Goal: Task Accomplishment & Management: Manage account settings

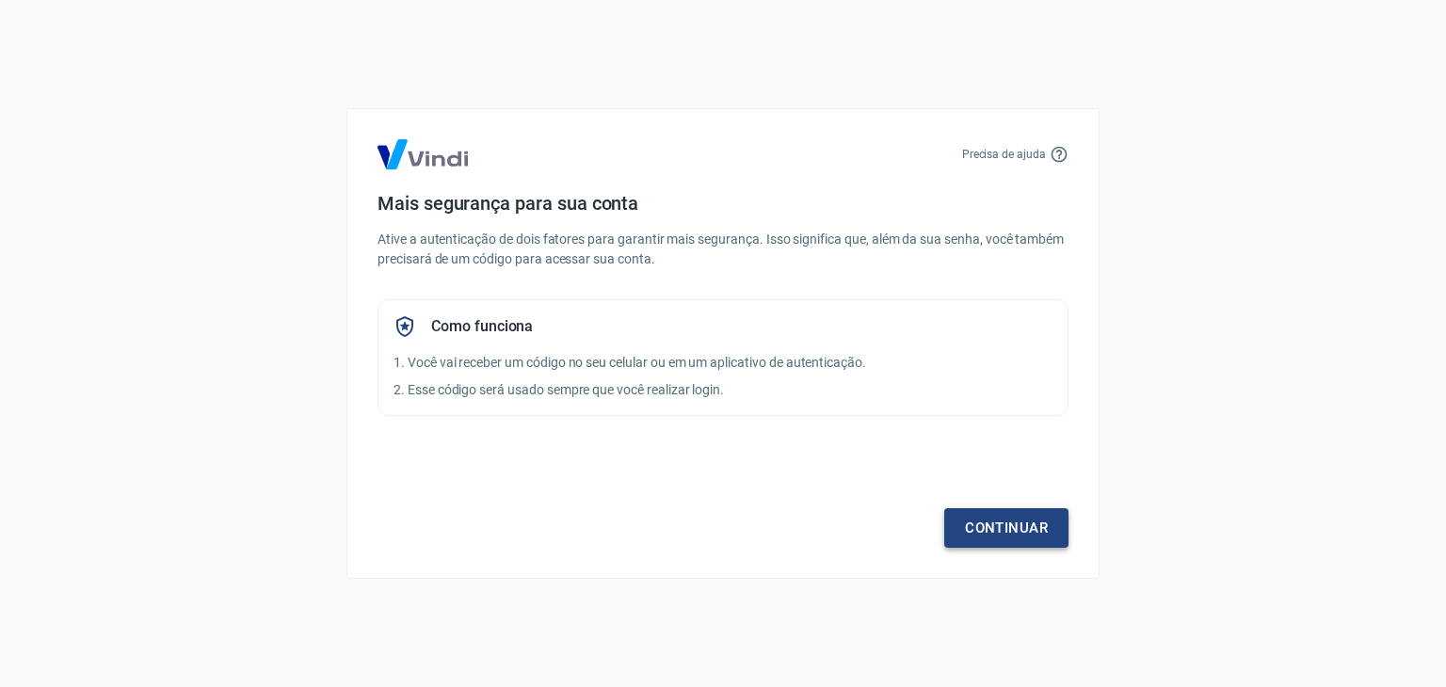
click at [1046, 527] on link "Continuar" at bounding box center [1006, 528] width 124 height 40
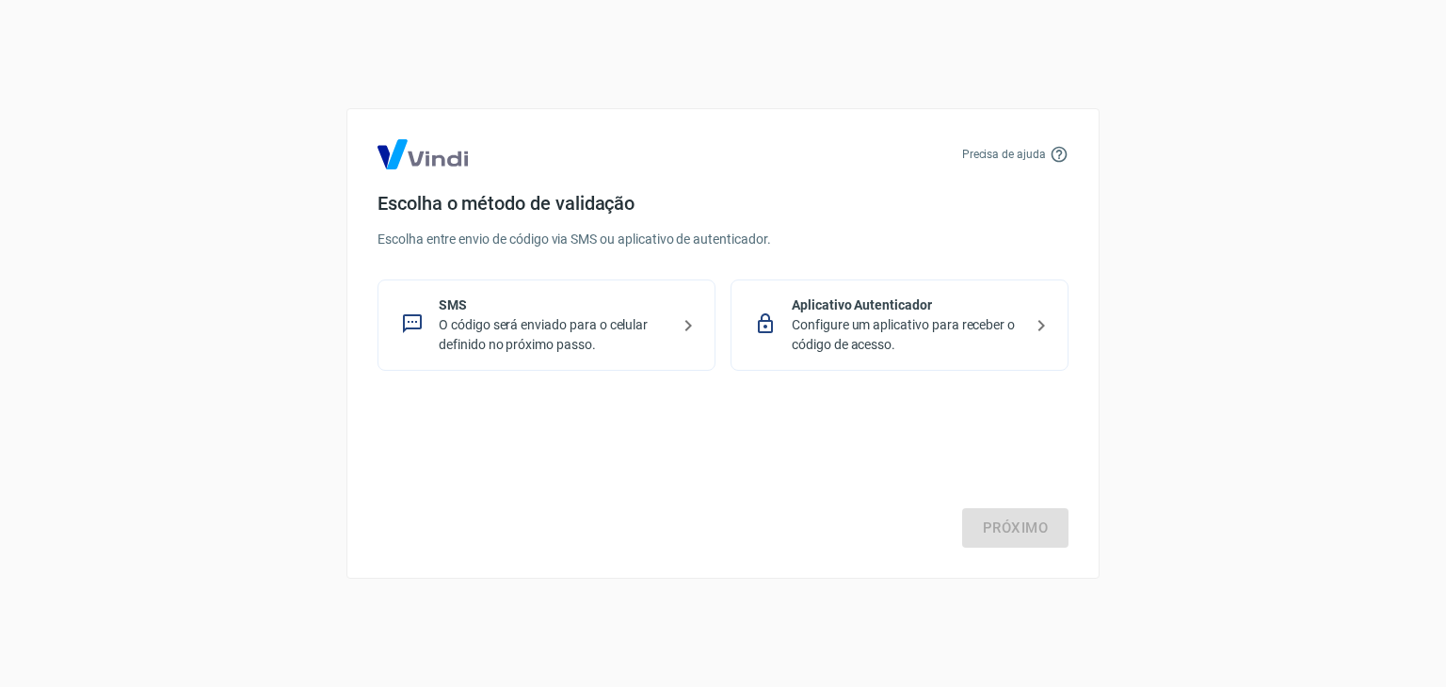
click at [553, 336] on p "O código será enviado para o celular definido no próximo passo." at bounding box center [554, 335] width 231 height 40
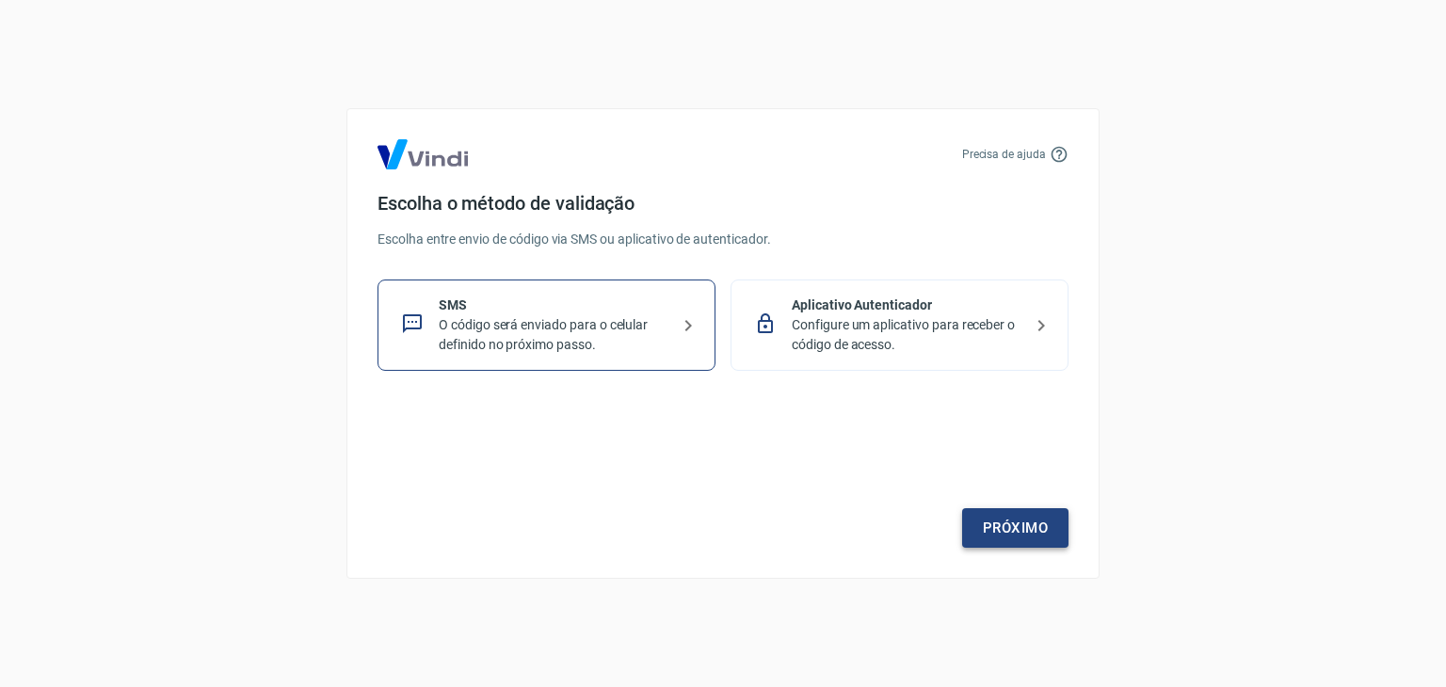
click at [992, 513] on link "Próximo" at bounding box center [1015, 528] width 106 height 40
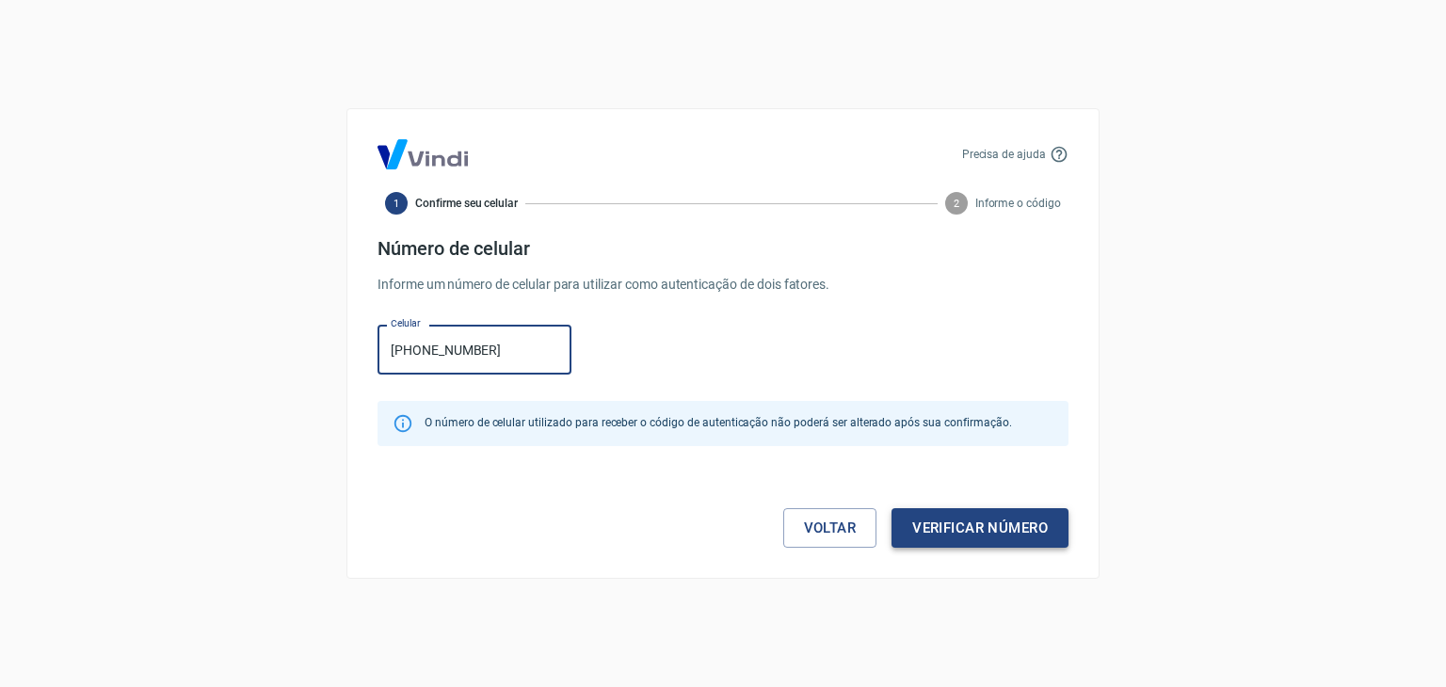
type input "[PHONE_NUMBER]"
click at [987, 532] on button "Verificar número" at bounding box center [979, 528] width 177 height 40
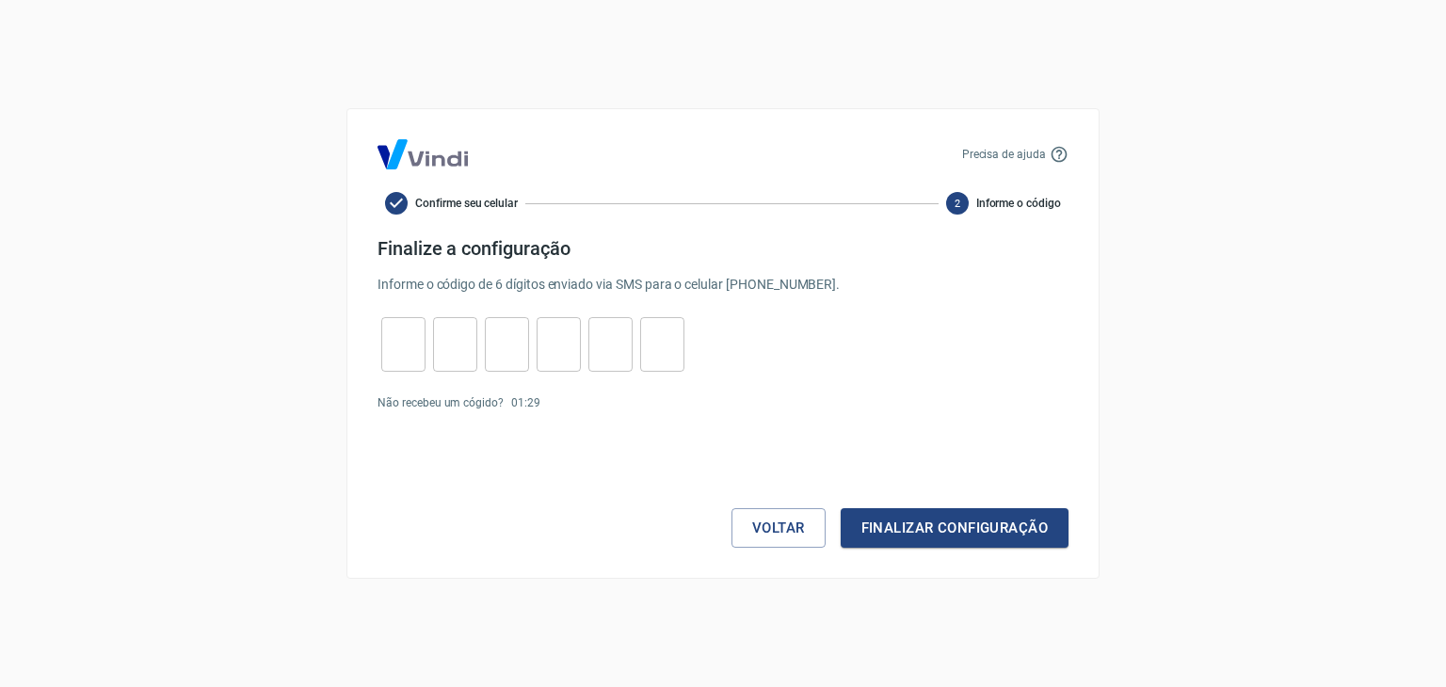
click at [412, 337] on input "tel" at bounding box center [403, 345] width 44 height 40
type input "3"
type input "4"
type input "0"
type input "7"
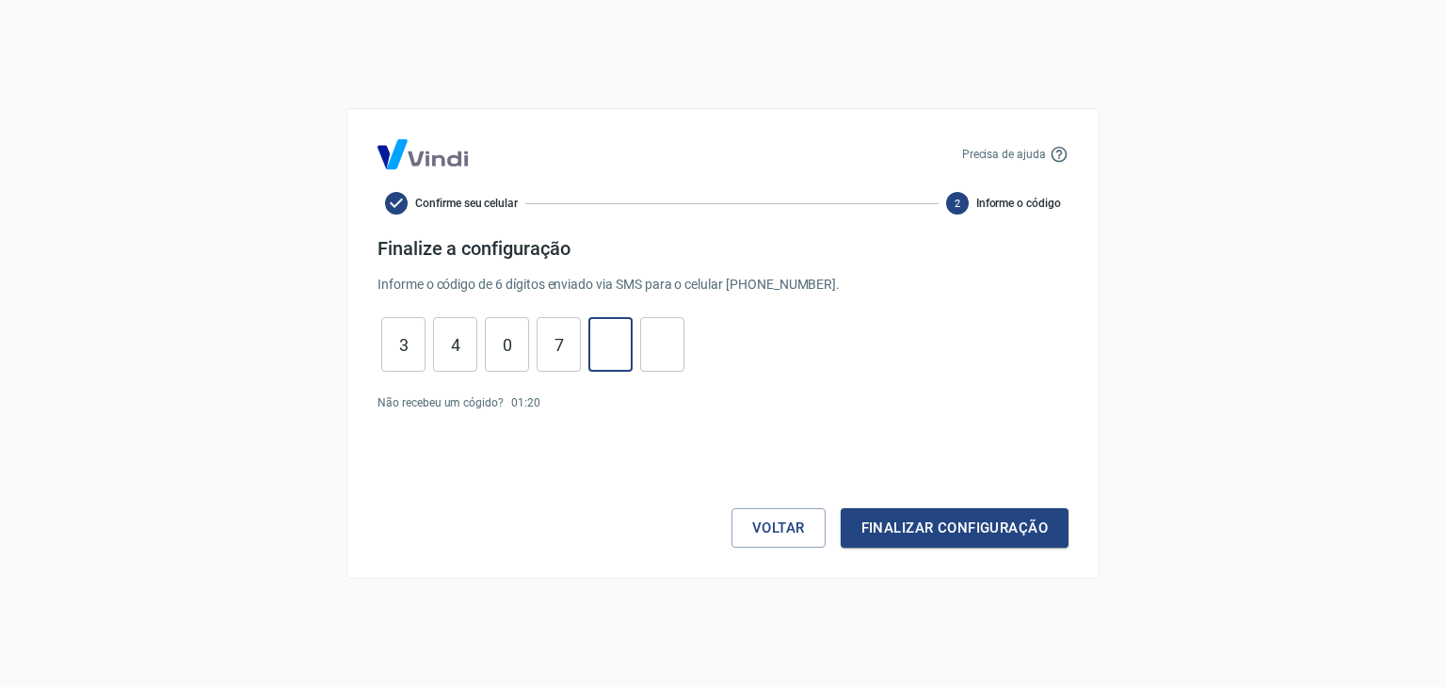
type input "5"
type input "9"
click at [998, 536] on button "Finalizar configuração" at bounding box center [954, 528] width 228 height 40
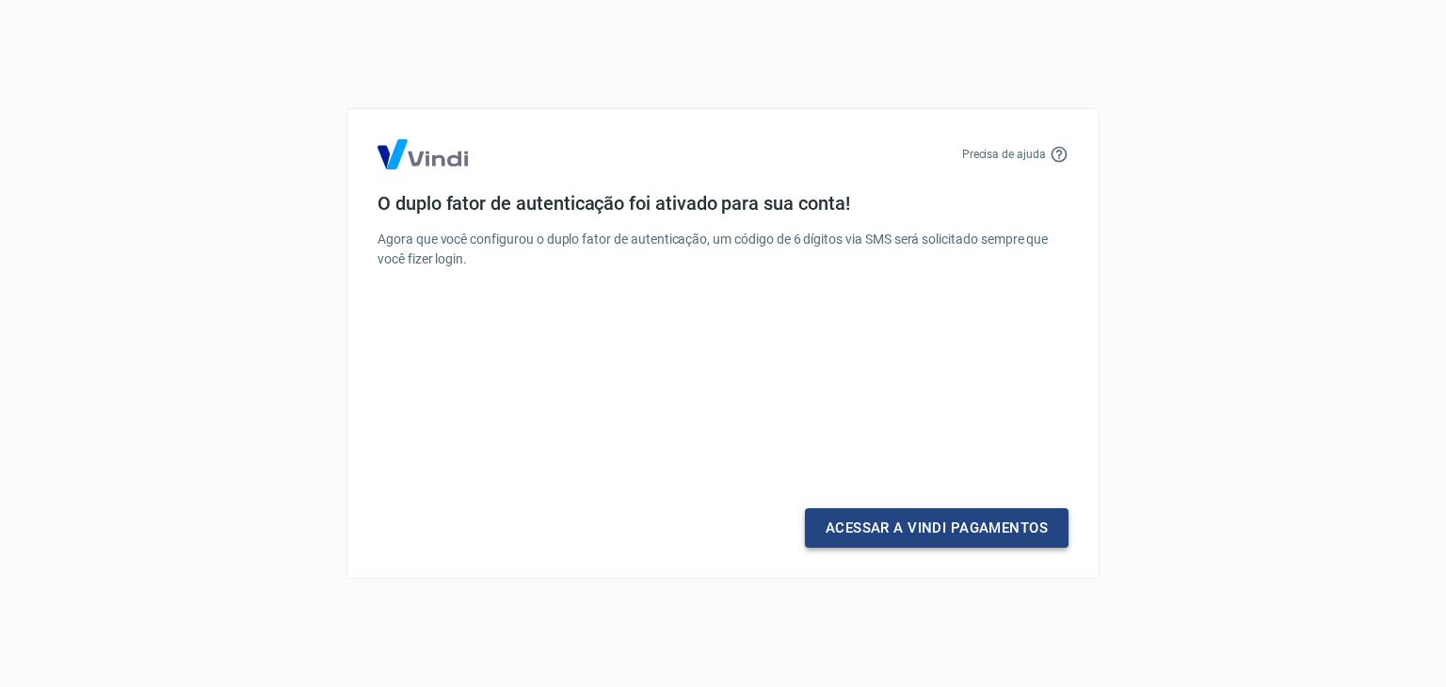
click at [917, 532] on link "Acessar a Vindi Pagamentos" at bounding box center [937, 528] width 264 height 40
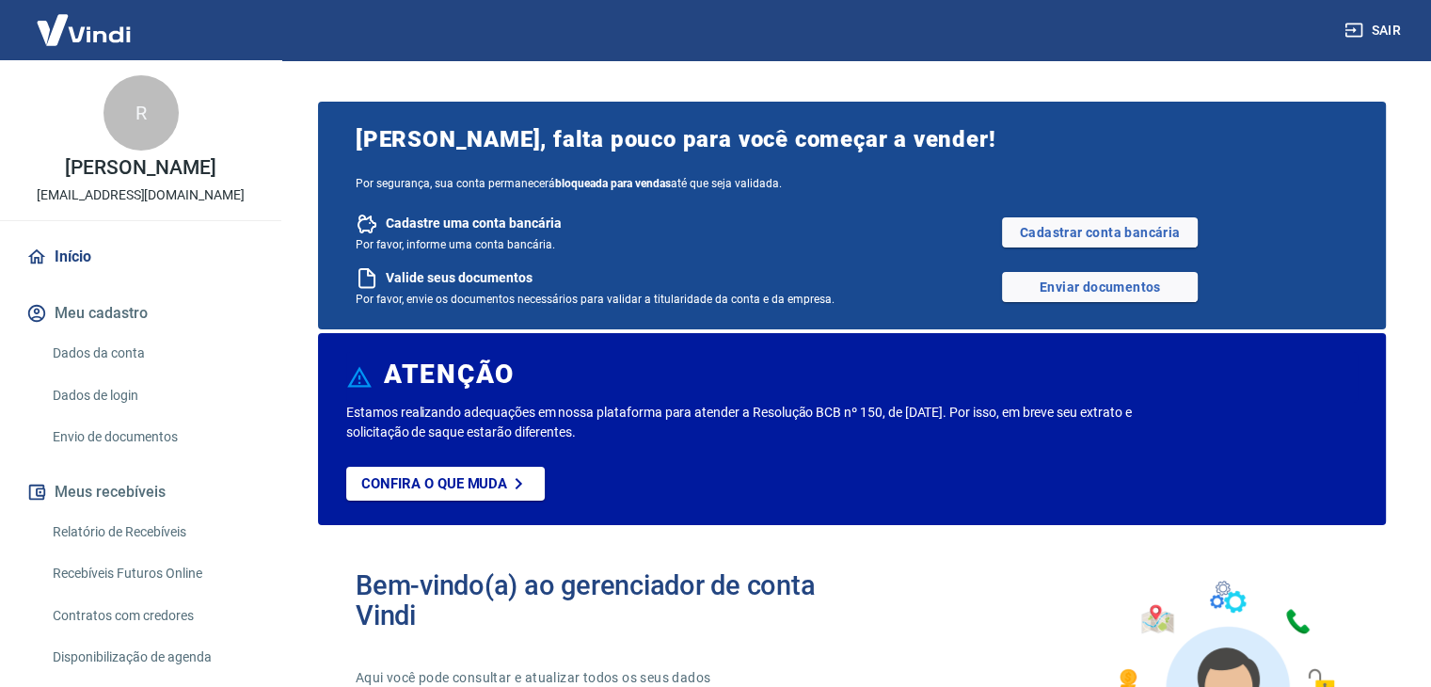
click at [100, 355] on link "Dados da conta" at bounding box center [152, 353] width 214 height 39
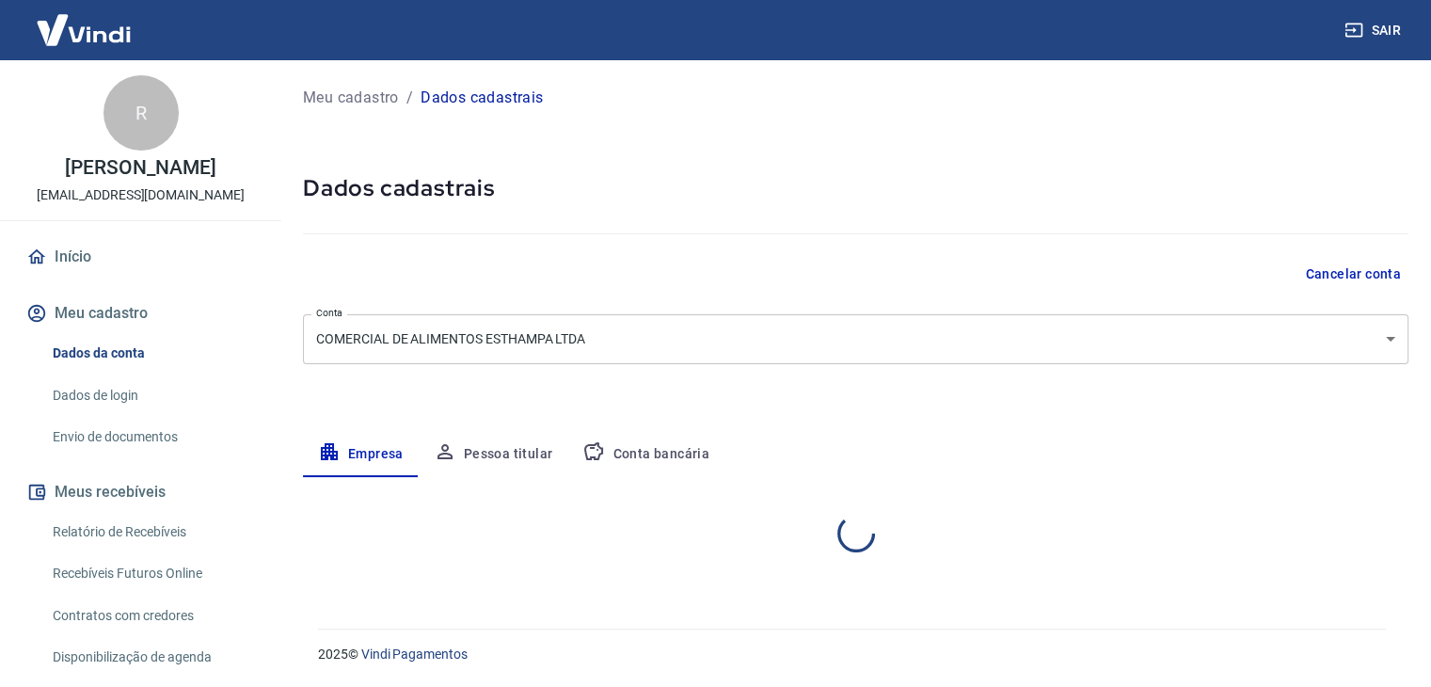
select select "MG"
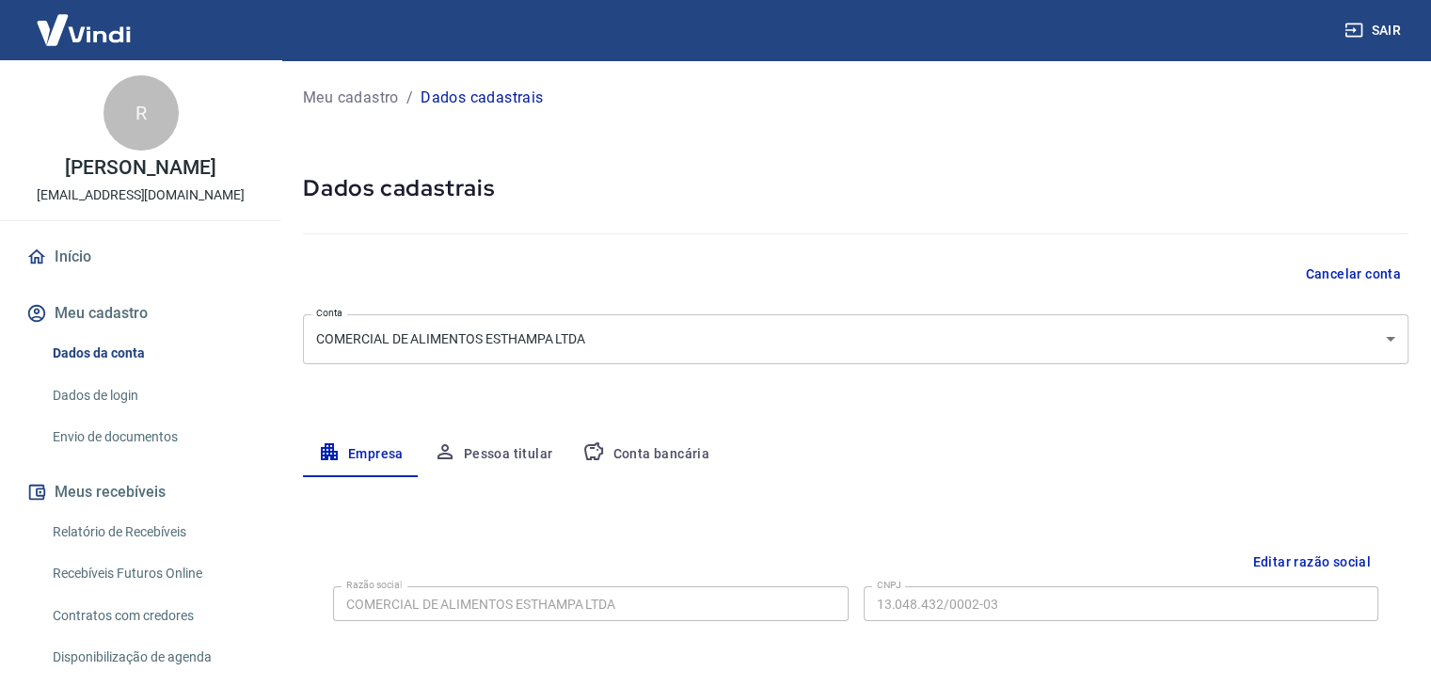
scroll to position [344, 0]
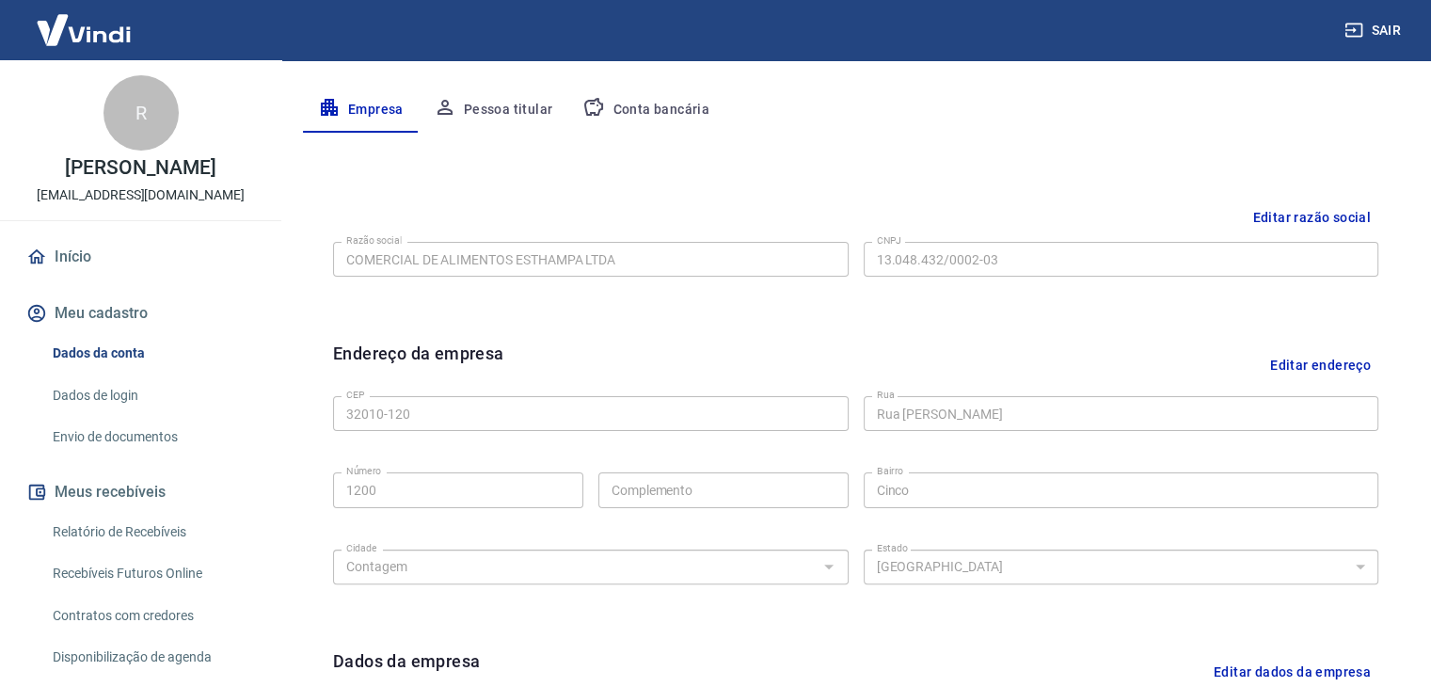
click at [525, 128] on button "Pessoa titular" at bounding box center [494, 110] width 150 height 45
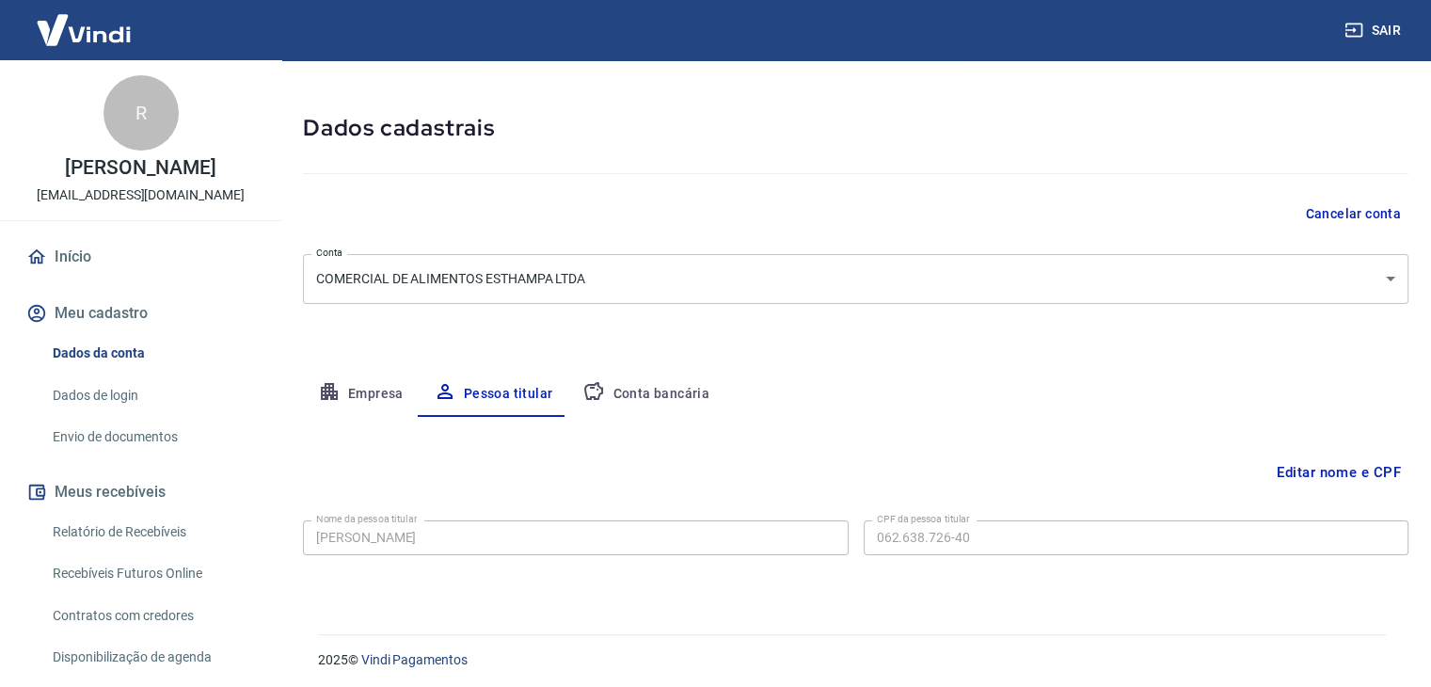
scroll to position [65, 0]
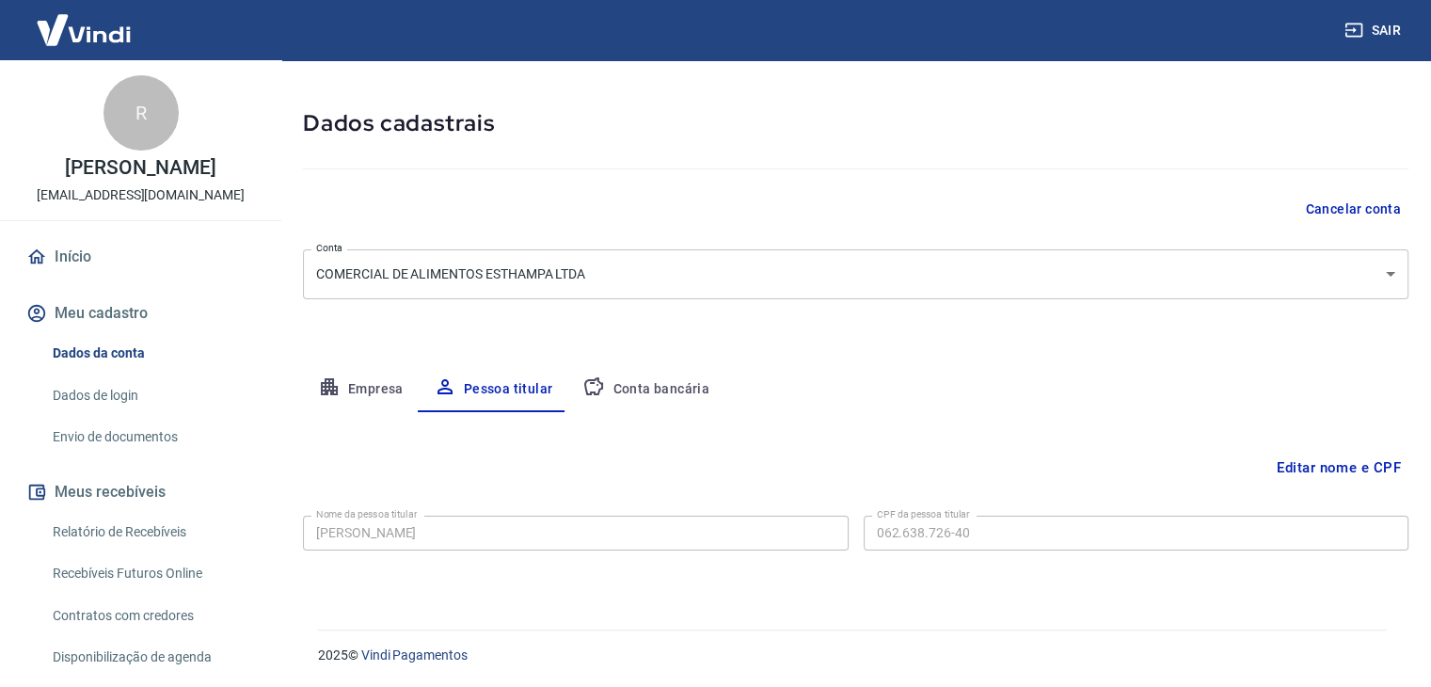
click at [1354, 466] on button "Editar nome e CPF" at bounding box center [1339, 468] width 139 height 36
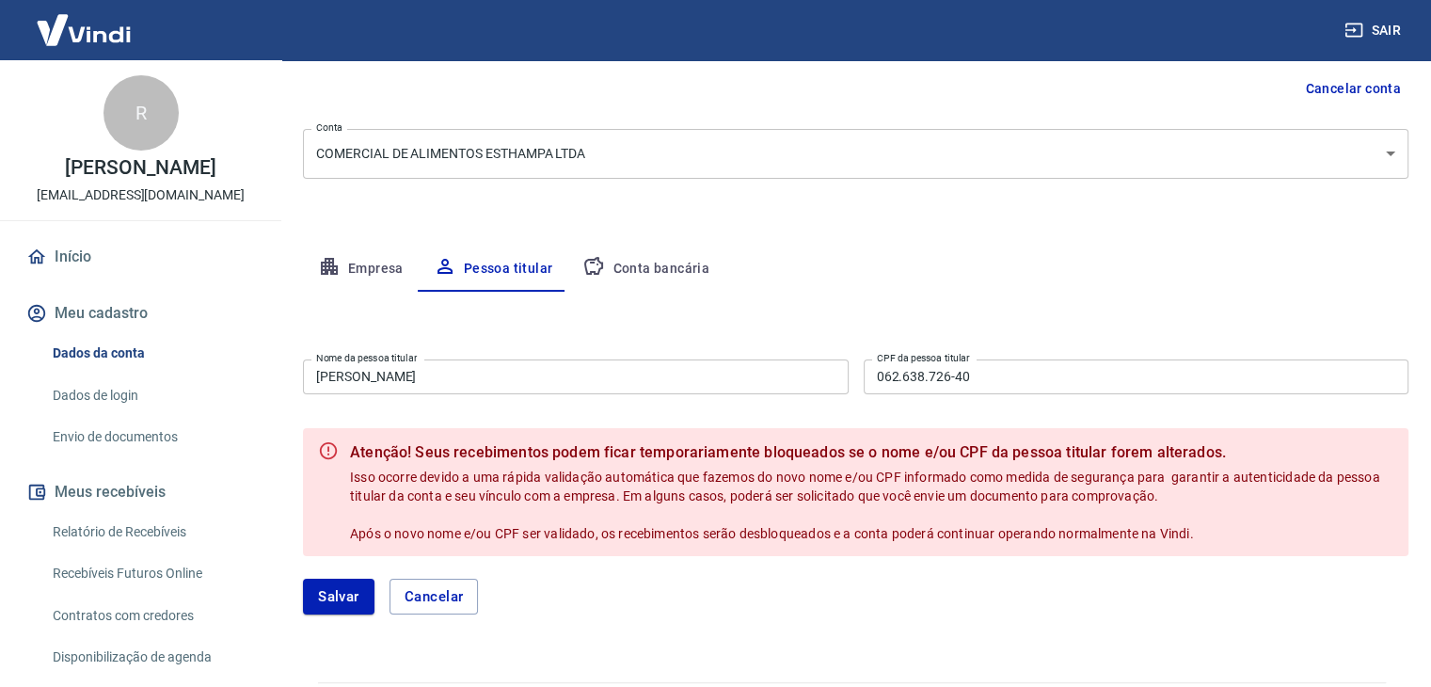
scroll to position [238, 0]
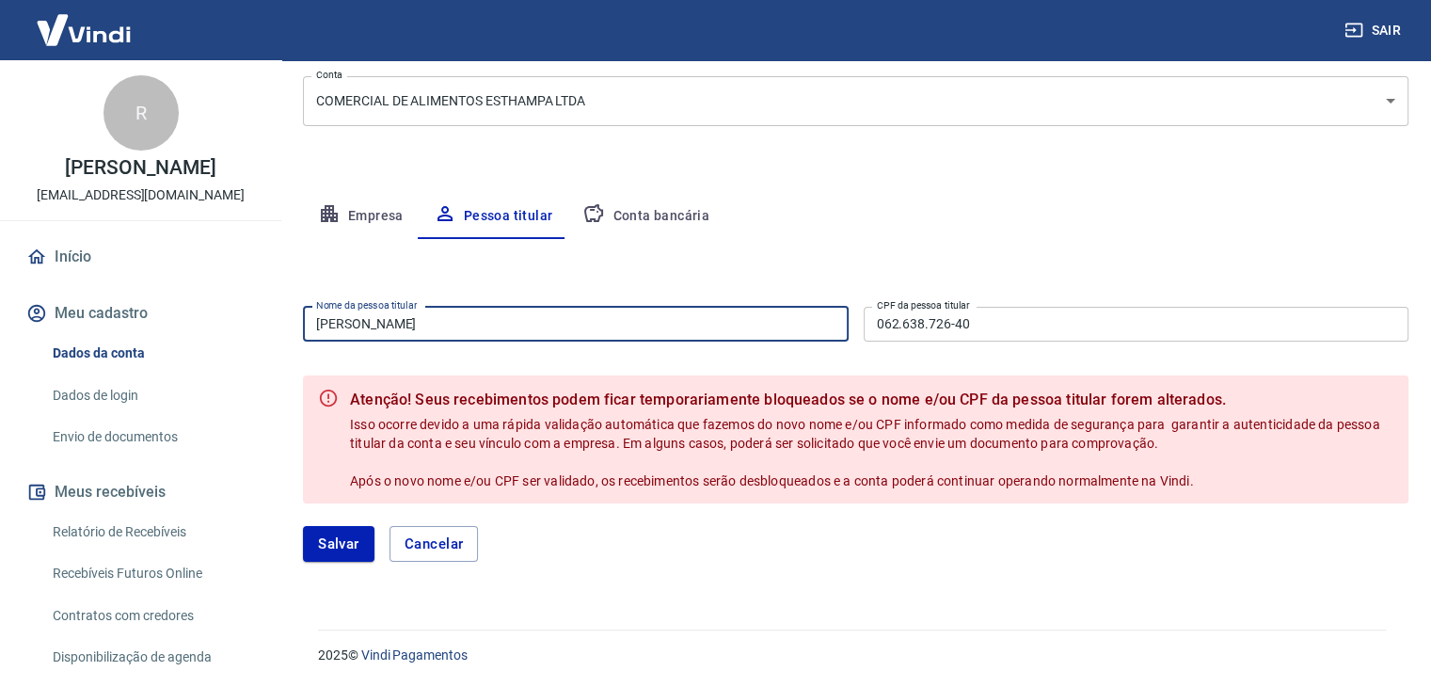
drag, startPoint x: 384, startPoint y: 322, endPoint x: 235, endPoint y: 322, distance: 148.7
click at [235, 322] on div "Sair R [PERSON_NAME] [PERSON_NAME][EMAIL_ADDRESS][DOMAIN_NAME] Início Meu cadas…" at bounding box center [715, 105] width 1431 height 687
type input "[PERSON_NAME] Resende"
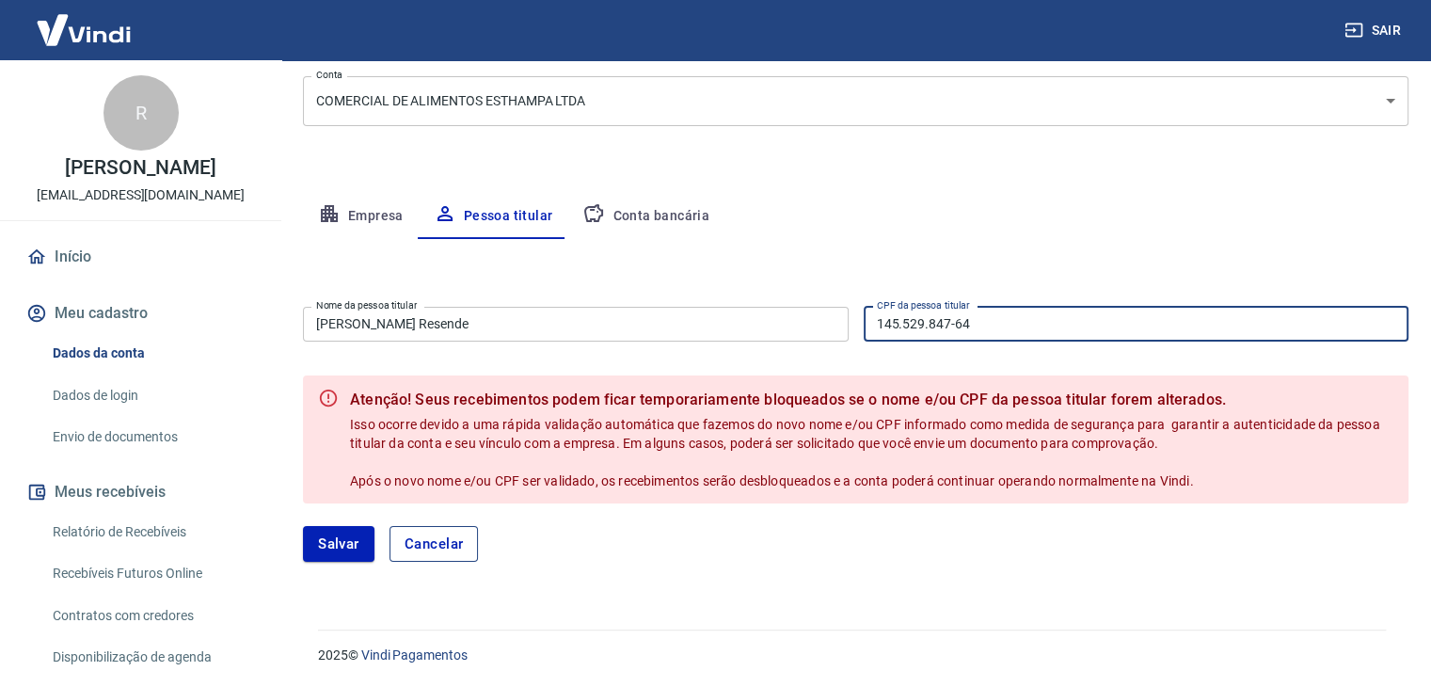
type input "145.529.847-64"
click at [457, 547] on button "Cancelar" at bounding box center [434, 544] width 89 height 36
type input "[PERSON_NAME]"
type input "062.638.726-40"
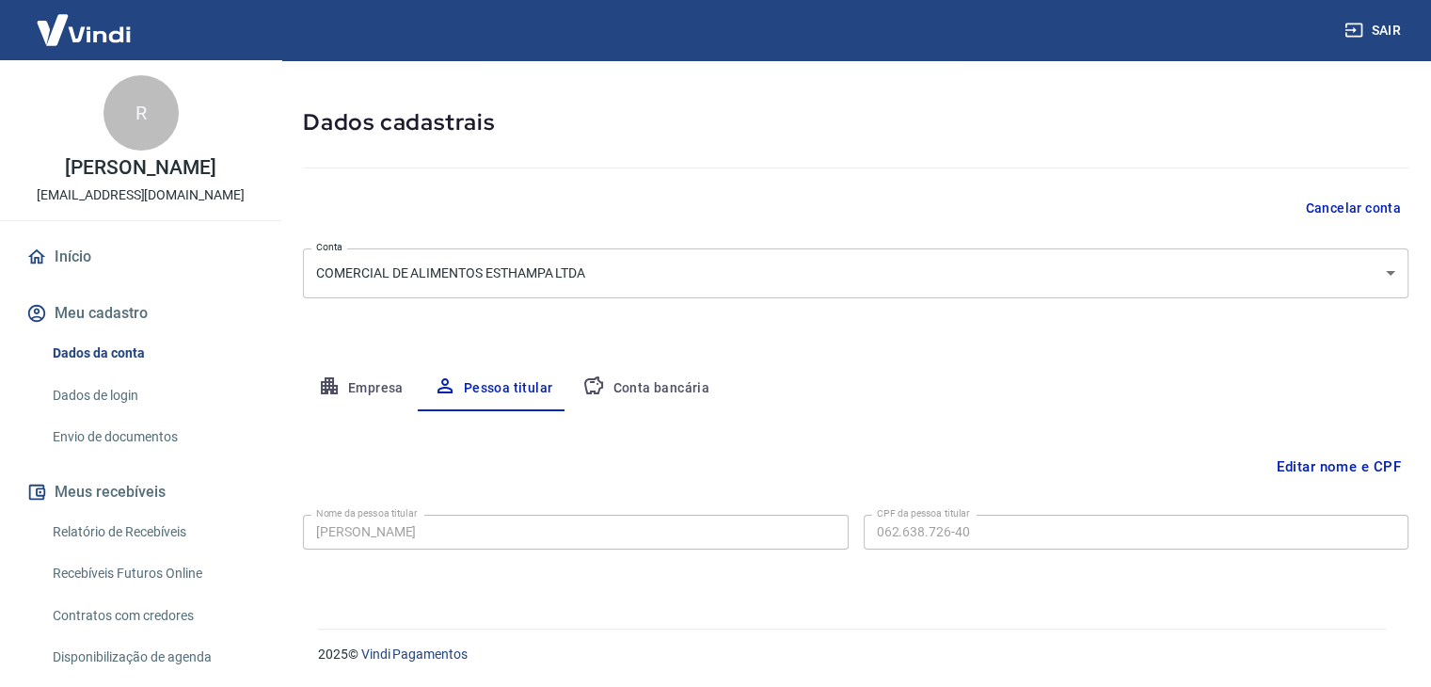
scroll to position [65, 0]
click at [622, 370] on button "Conta bancária" at bounding box center [645, 389] width 157 height 45
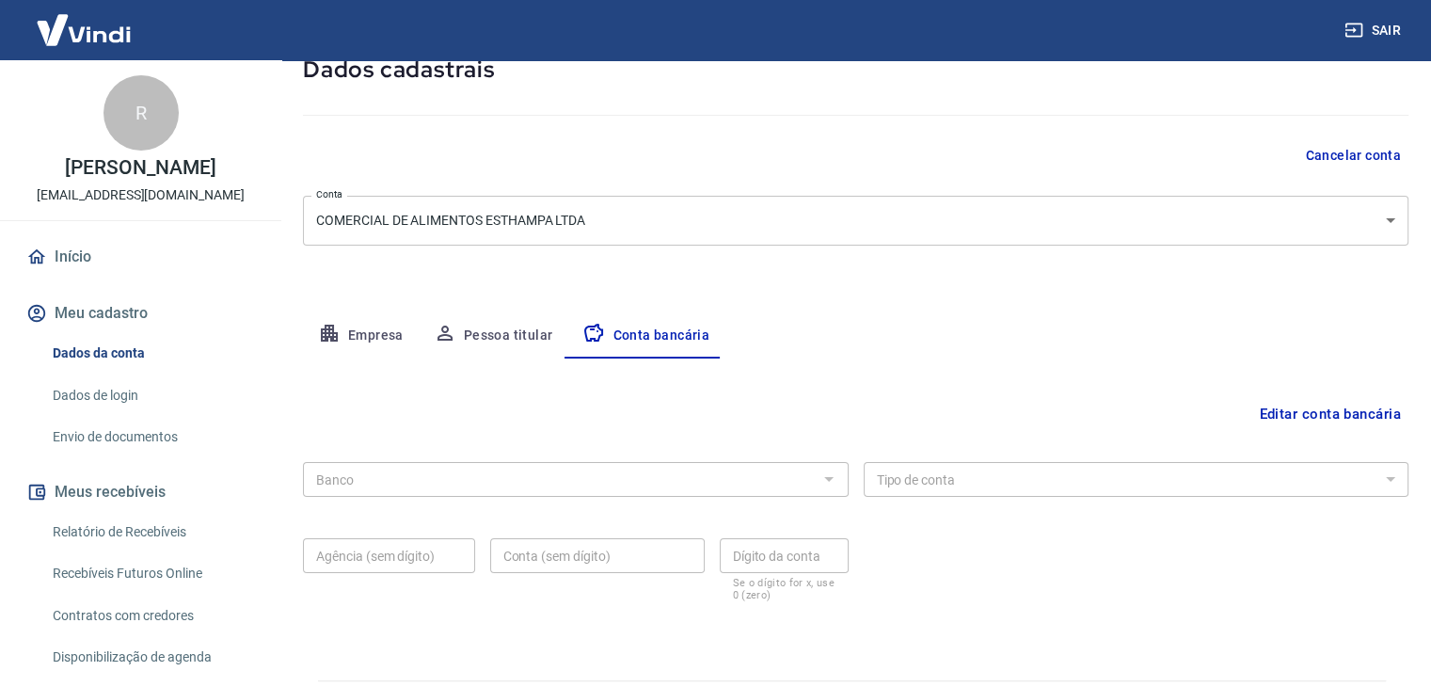
scroll to position [169, 0]
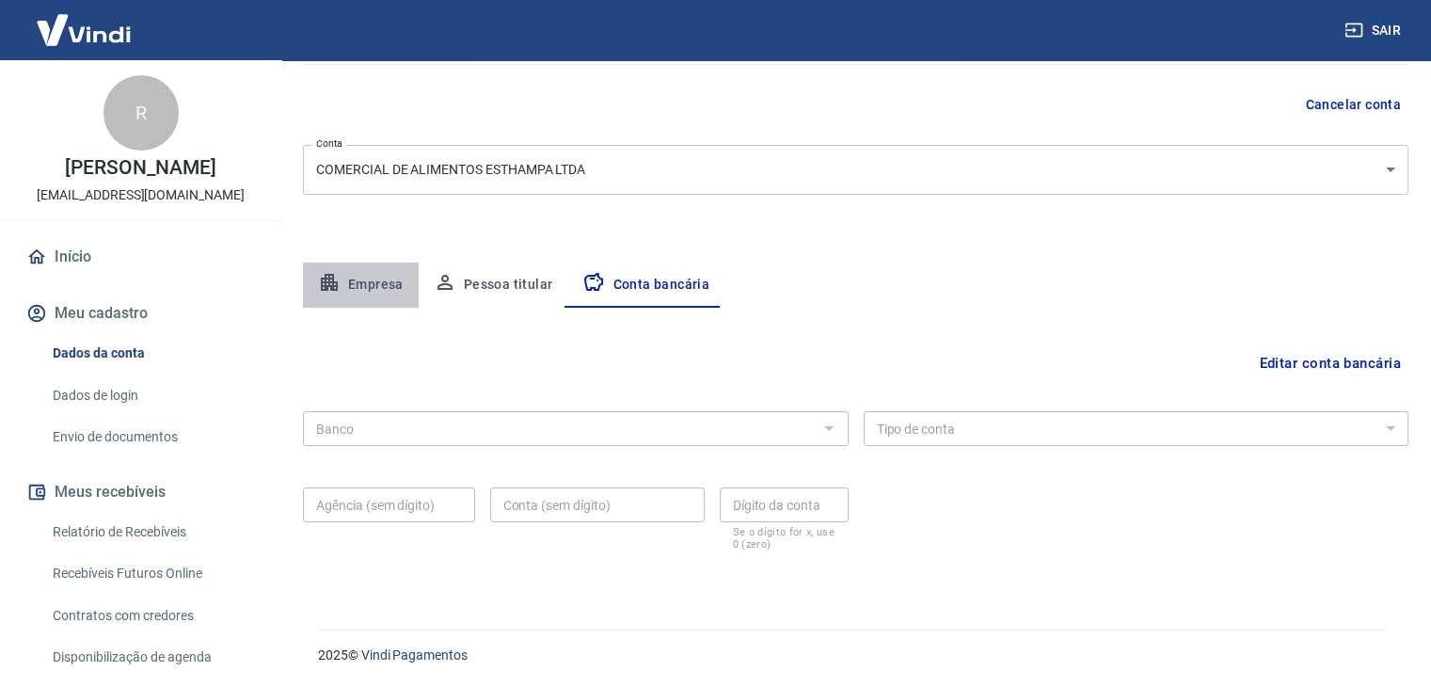
click at [388, 273] on button "Empresa" at bounding box center [361, 285] width 116 height 45
select select "MG"
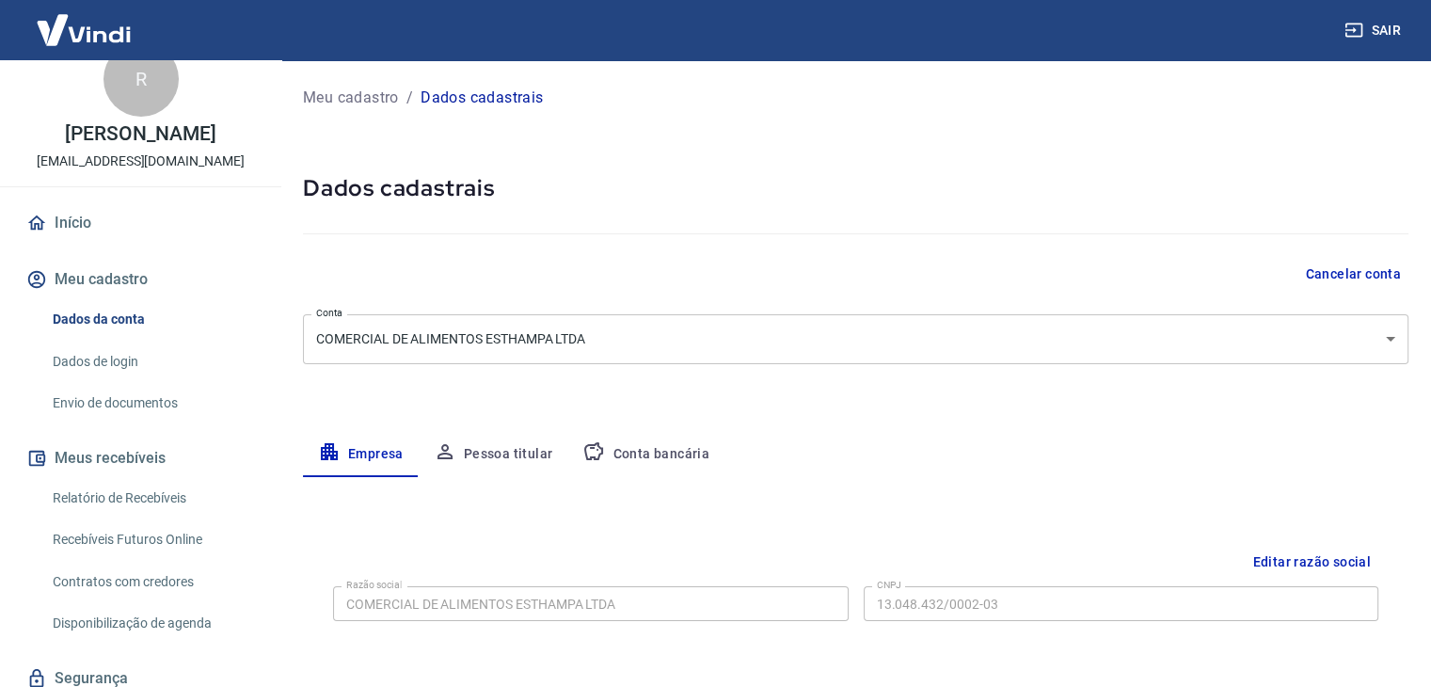
scroll to position [0, 0]
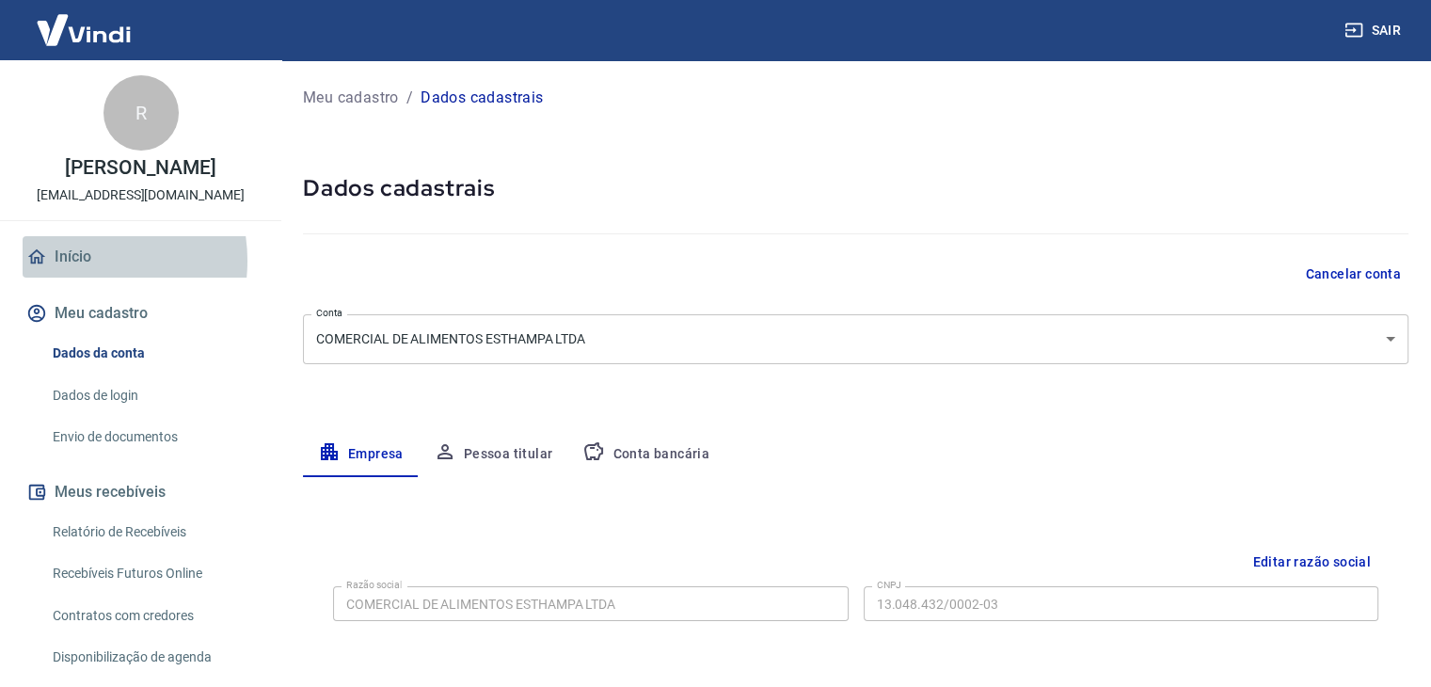
click at [72, 261] on link "Início" at bounding box center [141, 256] width 236 height 41
